Goal: Information Seeking & Learning: Learn about a topic

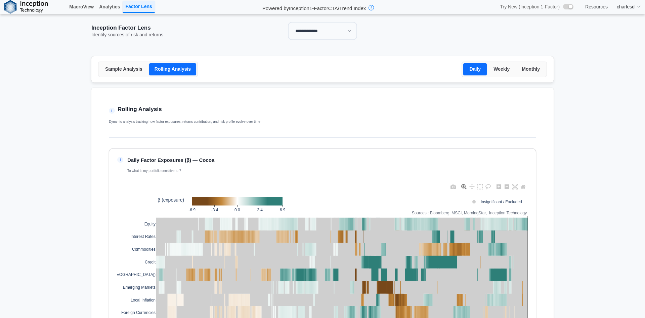
select select "**"
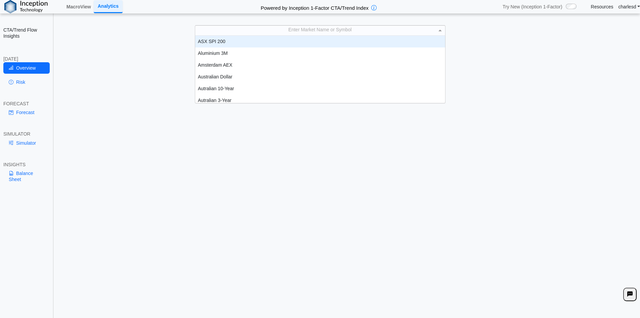
click at [340, 26] on div "Enter Market Name or Symbol" at bounding box center [320, 30] width 250 height 9
type input "**"
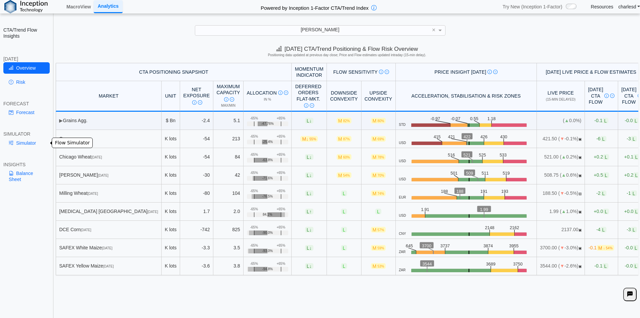
click at [28, 145] on link "Simulator" at bounding box center [26, 142] width 46 height 11
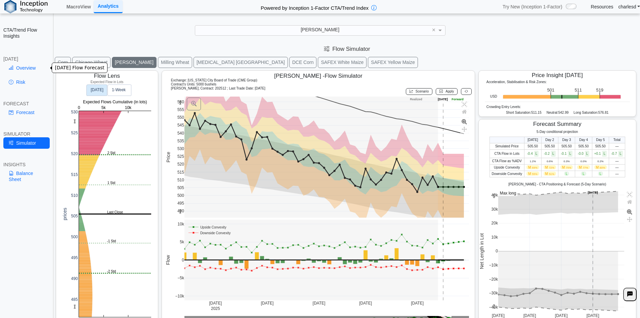
click at [31, 65] on link "Overview" at bounding box center [26, 67] width 46 height 11
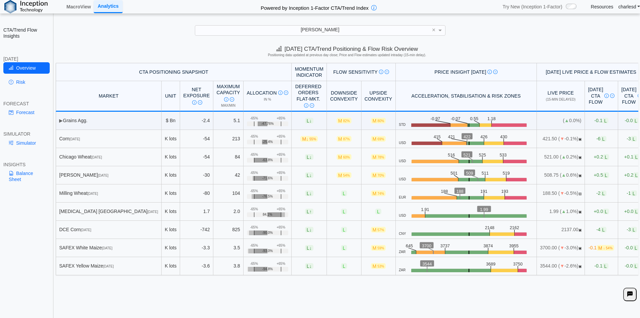
click at [352, 31] on div "KC Wheat" at bounding box center [320, 30] width 250 height 9
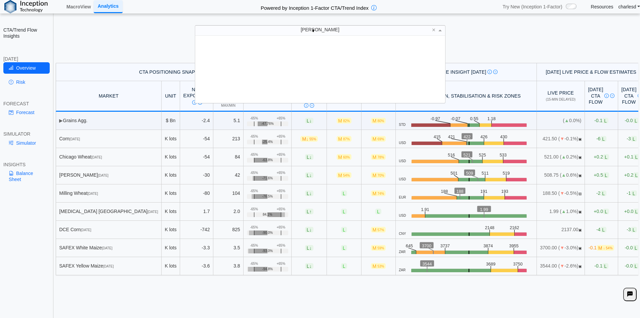
scroll to position [5, 5]
type input "***"
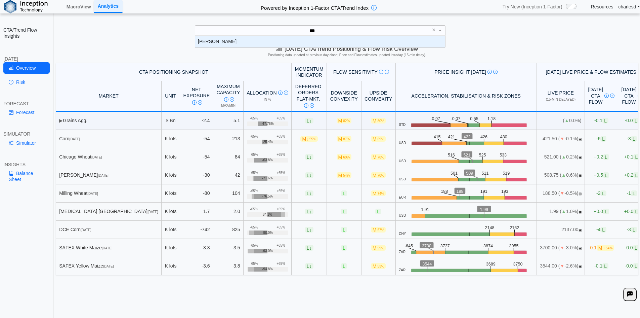
scroll to position [7, 245]
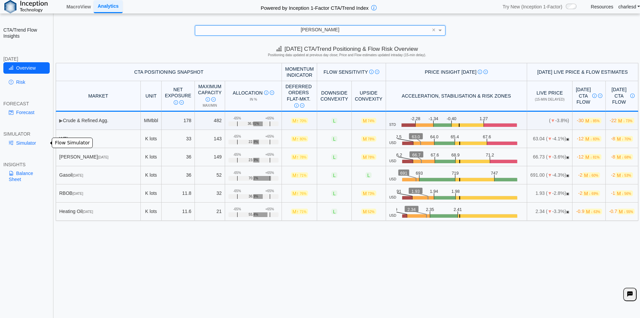
click at [26, 144] on link "Simulator" at bounding box center [26, 142] width 46 height 11
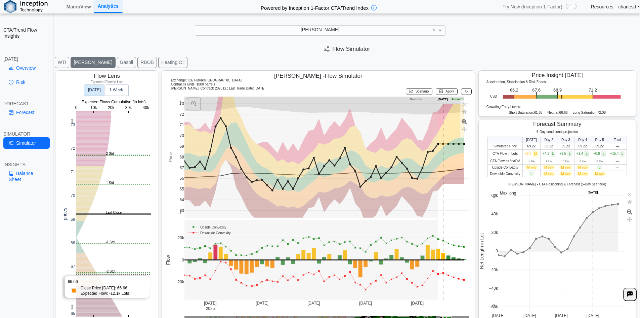
click at [105, 274] on rect at bounding box center [113, 214] width 75 height 206
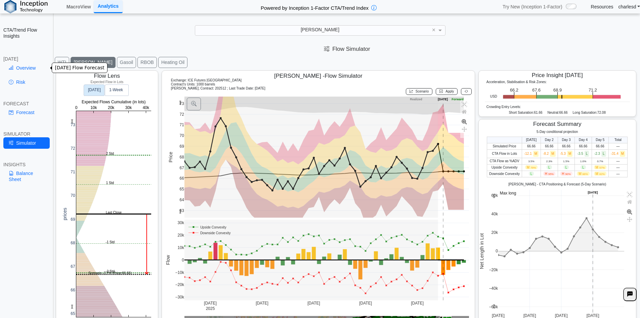
click at [36, 70] on link "Overview" at bounding box center [26, 67] width 46 height 11
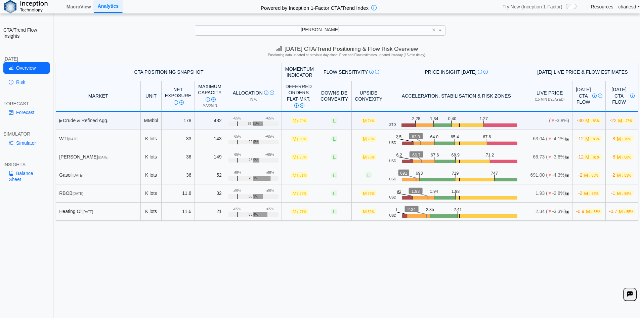
click at [20, 77] on link "Risk" at bounding box center [26, 81] width 46 height 11
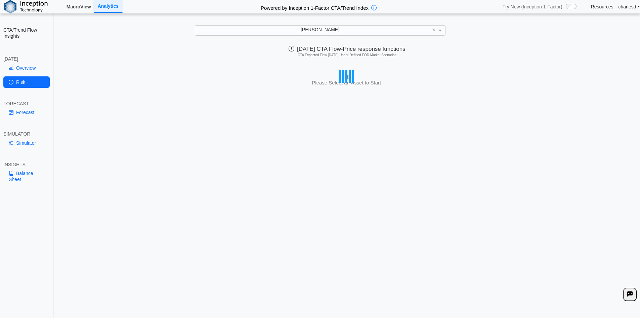
drag, startPoint x: 83, startPoint y: 8, endPoint x: 172, endPoint y: 81, distance: 115.3
click at [83, 8] on link "MacroView" at bounding box center [79, 6] width 30 height 11
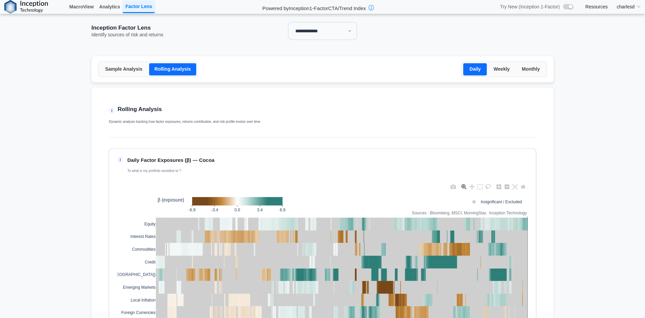
select select "**"
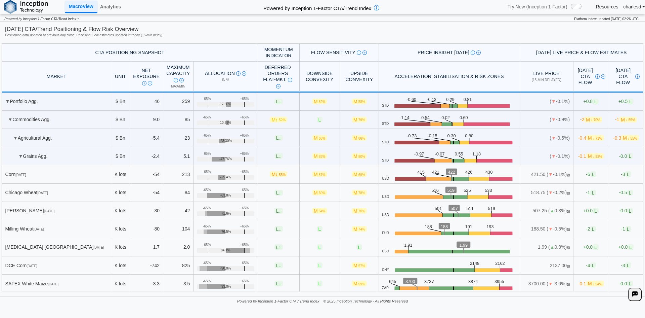
scroll to position [2017, 0]
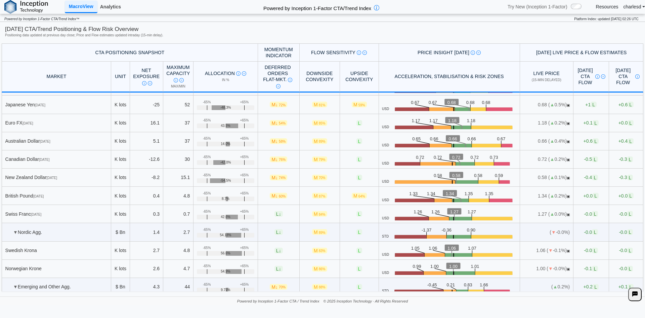
click at [103, 9] on link "Analytics" at bounding box center [110, 6] width 26 height 11
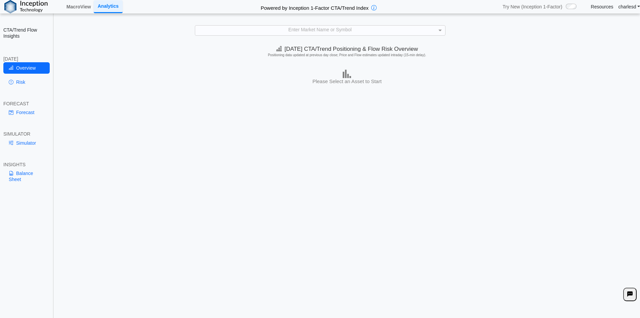
click at [289, 31] on div "Enter Market Name or Symbol" at bounding box center [320, 30] width 250 height 9
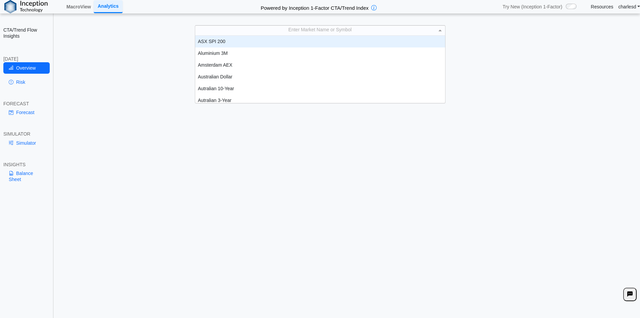
scroll to position [5, 5]
type input "**"
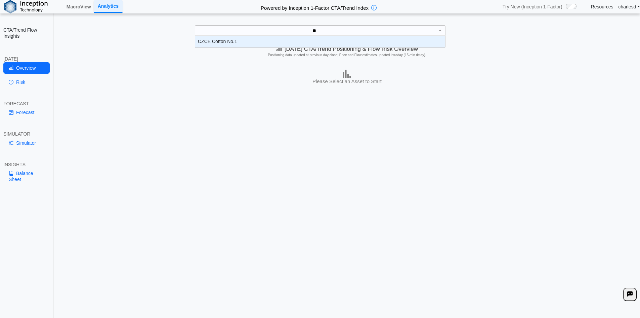
scroll to position [7, 245]
click at [269, 43] on div "CZCE Cotton No.1" at bounding box center [320, 42] width 250 height 12
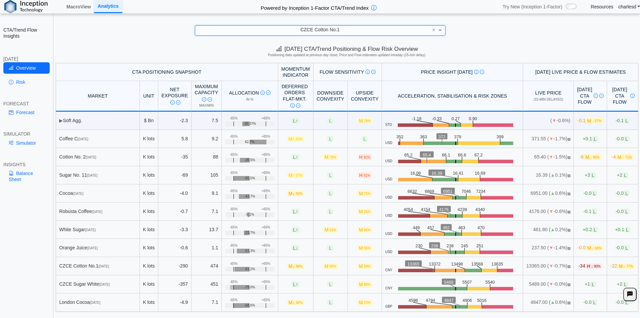
scroll to position [9, 0]
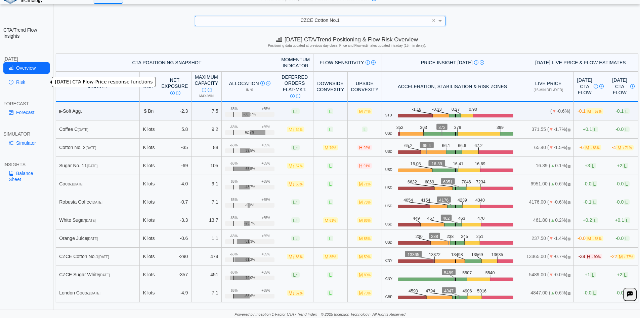
click at [16, 84] on link "Risk" at bounding box center [26, 81] width 46 height 11
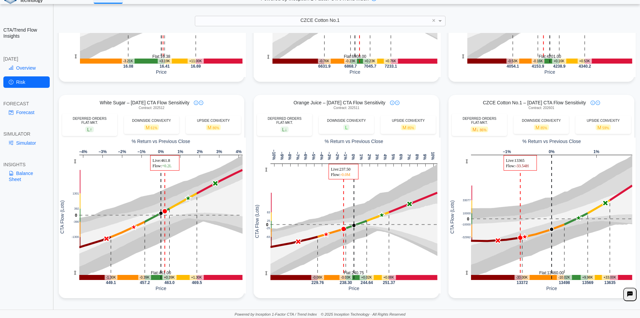
scroll to position [403, 0]
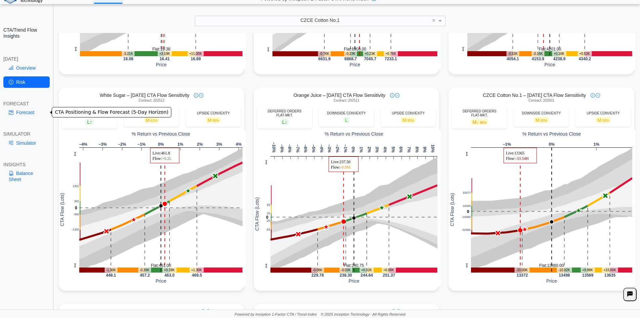
click at [25, 116] on link "Forecast" at bounding box center [26, 112] width 46 height 11
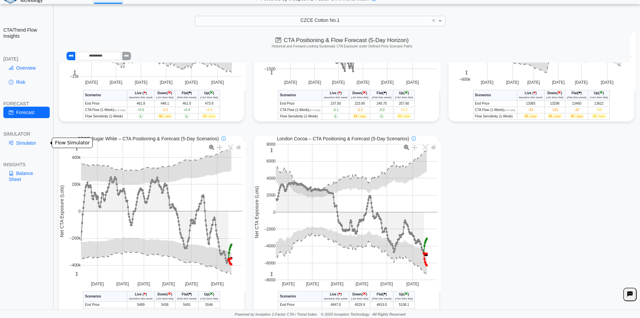
click at [23, 138] on link "Simulator" at bounding box center [26, 142] width 46 height 11
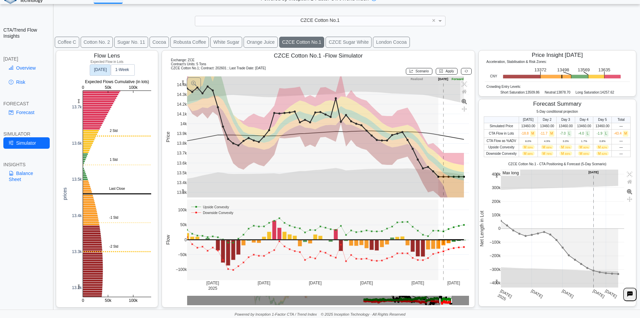
scroll to position [11, 0]
click at [27, 176] on link "Balance Sheet" at bounding box center [26, 175] width 46 height 17
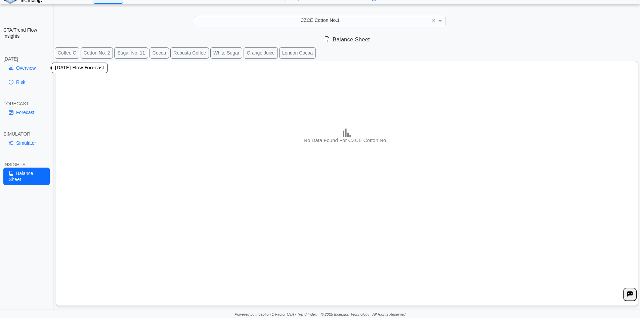
click at [27, 70] on link "Overview" at bounding box center [26, 67] width 46 height 11
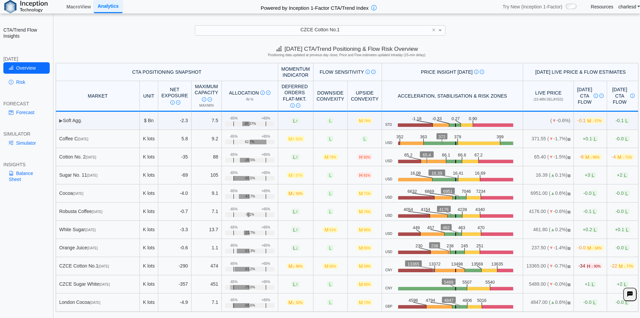
click at [35, 4] on img at bounding box center [25, 6] width 43 height 13
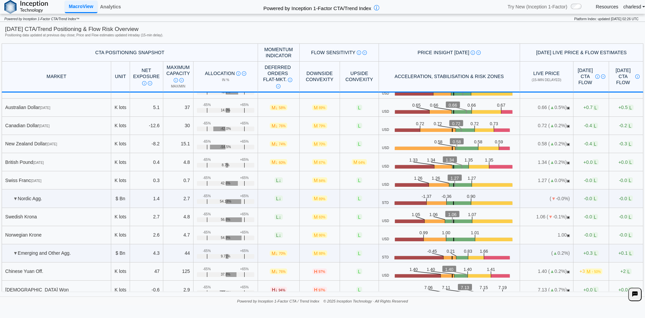
scroll to position [1782, 0]
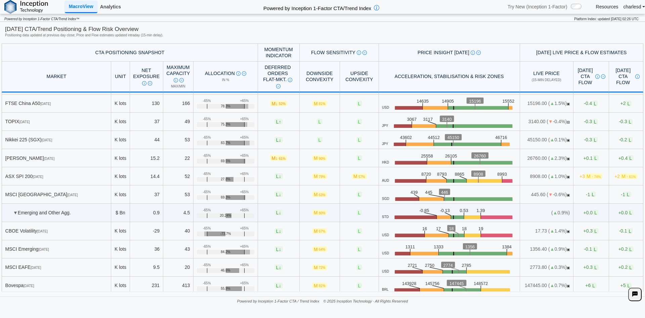
click at [112, 7] on link "Analytics" at bounding box center [110, 6] width 26 height 11
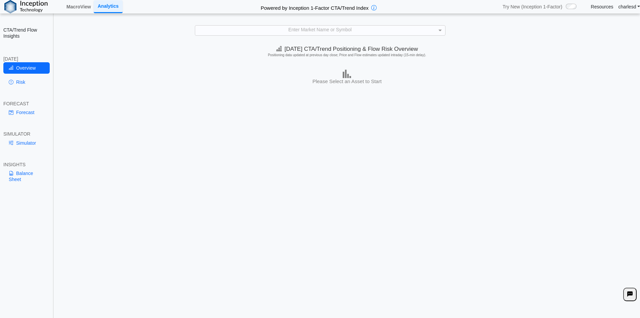
click at [259, 30] on div "Enter Market Name or Symbol" at bounding box center [320, 30] width 250 height 9
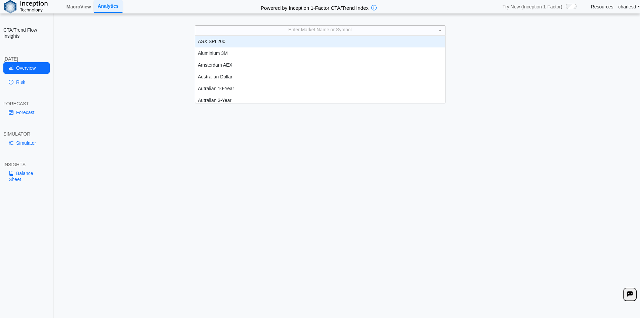
scroll to position [62, 245]
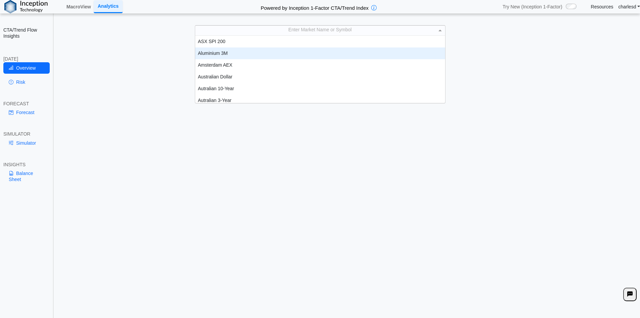
click at [234, 52] on div "Aluminium 3M" at bounding box center [320, 53] width 250 height 12
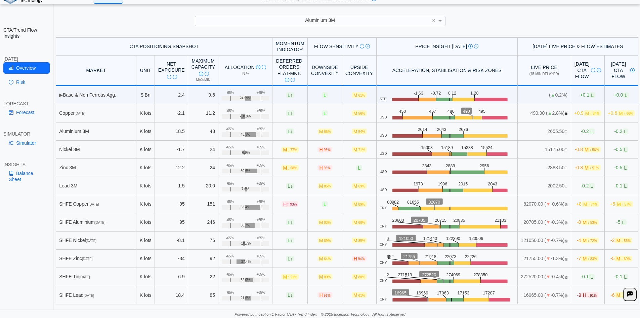
click at [80, 17] on div "Aluminium 3M ×" at bounding box center [320, 21] width 627 height 10
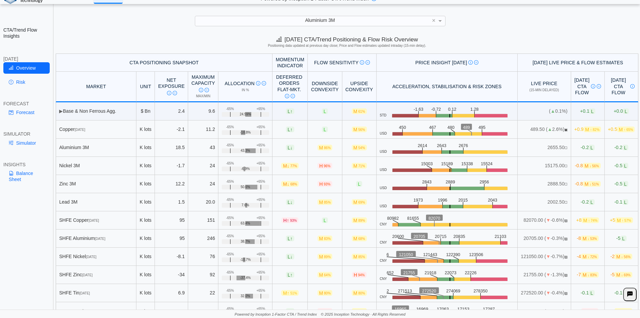
scroll to position [16, 0]
